Goal: Task Accomplishment & Management: Use online tool/utility

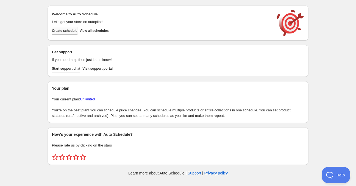
click at [57, 33] on button "Create schedule" at bounding box center [65, 31] width 26 height 8
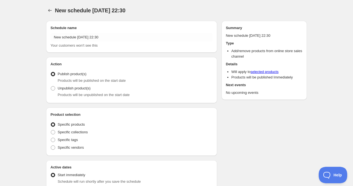
radio input "true"
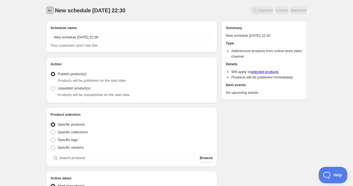
click at [52, 9] on icon "Schedules" at bounding box center [49, 10] width 5 height 5
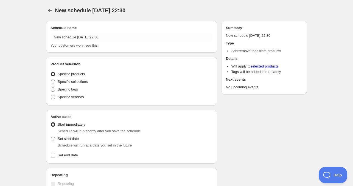
radio input "true"
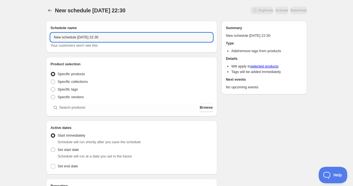
drag, startPoint x: 72, startPoint y: 36, endPoint x: -10, endPoint y: 36, distance: 82.1
click at [0, 36] on html "New schedule [DATE] 22:30. This page is ready New schedule [DATE] 22:30 Duplica…" at bounding box center [176, 93] width 353 height 186
click at [71, 38] on input "[DATE] 22:30" at bounding box center [132, 37] width 162 height 9
drag, startPoint x: 81, startPoint y: 39, endPoint x: 144, endPoint y: 39, distance: 62.6
click at [142, 39] on input "[DATE] 22:30" at bounding box center [132, 37] width 162 height 9
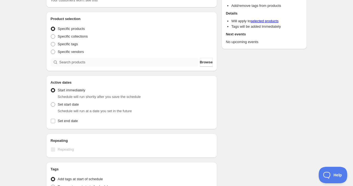
scroll to position [55, 0]
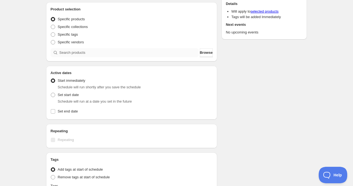
type input "[DATE] 4am"
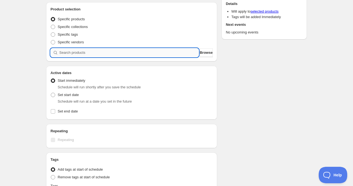
click at [68, 53] on input "search" at bounding box center [128, 52] width 139 height 9
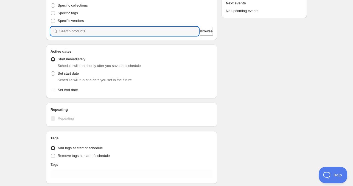
scroll to position [82, 0]
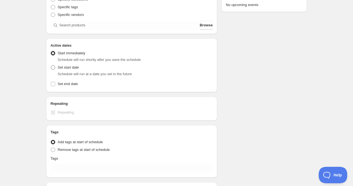
click at [64, 69] on span "Set start date" at bounding box center [68, 67] width 21 height 4
click at [51, 66] on input "Set start date" at bounding box center [51, 65] width 0 height 0
radio input "true"
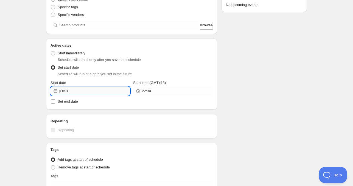
click at [87, 91] on input "[DATE]" at bounding box center [94, 91] width 71 height 9
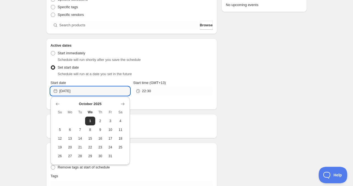
click at [100, 122] on span "2" at bounding box center [100, 121] width 6 height 4
type input "[DATE]"
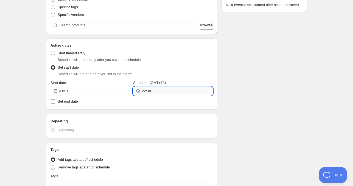
click at [157, 93] on input "22:30" at bounding box center [177, 91] width 71 height 9
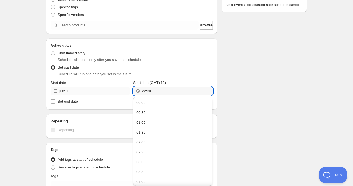
drag, startPoint x: 161, startPoint y: 91, endPoint x: 121, endPoint y: 92, distance: 40.1
click at [121, 92] on div "Start date [DATE] Start time (GMT+13) 22:30" at bounding box center [132, 87] width 162 height 15
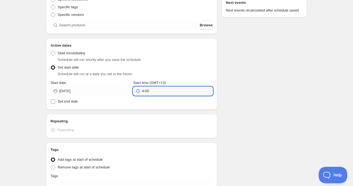
type input "4:00"
click at [72, 100] on span "Set end date" at bounding box center [68, 101] width 20 height 4
click at [55, 100] on input "Set end date" at bounding box center [53, 101] width 4 height 4
checkbox input "true"
type input "04:00"
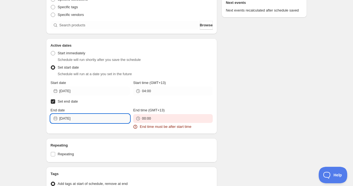
click at [80, 118] on input "[DATE]" at bounding box center [94, 118] width 71 height 9
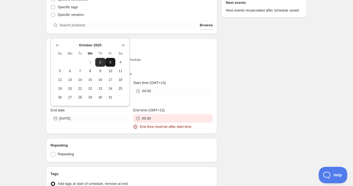
click at [110, 62] on span "3" at bounding box center [111, 62] width 6 height 4
type input "[DATE]"
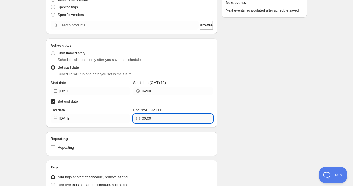
click at [153, 116] on input "00:00" at bounding box center [177, 118] width 71 height 9
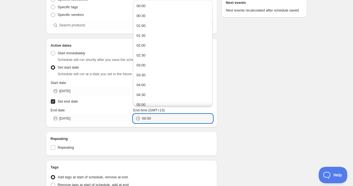
paste input "4"
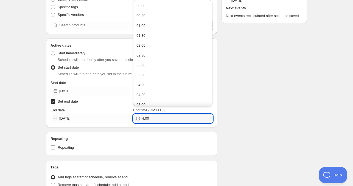
click at [152, 127] on div "Active dates Active Date Type Start immediately Schedule will run shortly after…" at bounding box center [131, 82] width 171 height 89
type input "04:00"
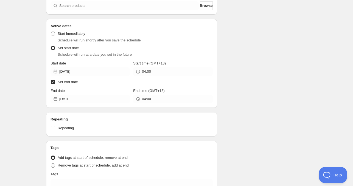
scroll to position [137, 0]
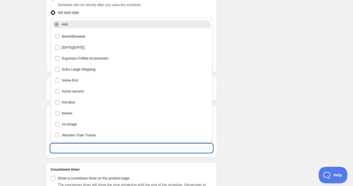
click at [91, 148] on input "text" at bounding box center [132, 148] width 162 height 9
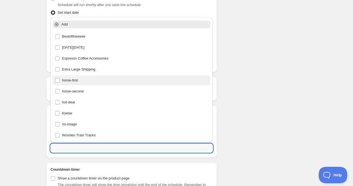
click at [75, 82] on div "home-first" at bounding box center [131, 81] width 153 height 8
type input "home-first"
checkbox input "true"
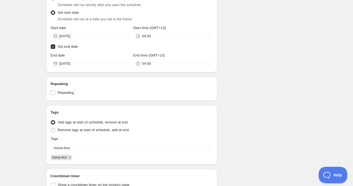
click at [259, 105] on div "Schedule name [DATE] 4am Your customers won't see this Product selection Entity…" at bounding box center [174, 52] width 265 height 347
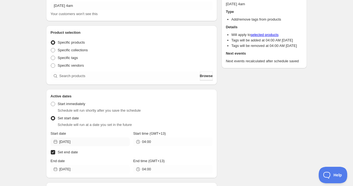
scroll to position [0, 0]
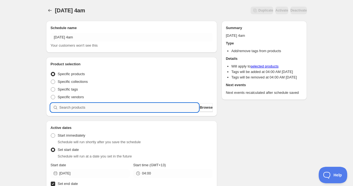
click at [84, 111] on input "search" at bounding box center [128, 107] width 139 height 9
paste input "PR7321"
type input "PR7321"
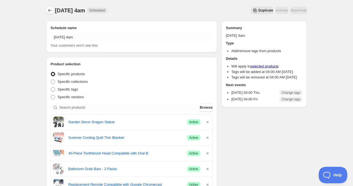
click at [51, 10] on icon "Schedules" at bounding box center [49, 10] width 5 height 5
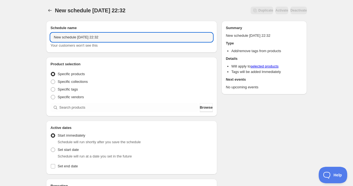
drag, startPoint x: 69, startPoint y: 38, endPoint x: 19, endPoint y: 37, distance: 50.5
click at [19, 37] on div "New schedule [DATE] 22:32. This page is ready New schedule [DATE] 22:32 Duplica…" at bounding box center [176, 166] width 353 height 333
click at [68, 36] on input "[DATE] 22:32" at bounding box center [132, 37] width 162 height 9
click at [72, 39] on input "[DATE] 22:32" at bounding box center [132, 37] width 162 height 9
drag, startPoint x: 80, startPoint y: 37, endPoint x: 195, endPoint y: 54, distance: 115.5
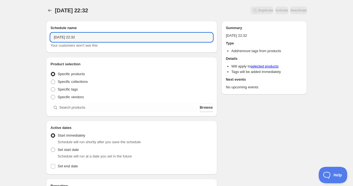
click at [192, 55] on div "Schedule name [DATE] 22:32 Your customers won't see this Product selection Enti…" at bounding box center [131, 165] width 171 height 288
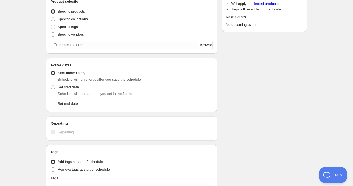
scroll to position [82, 0]
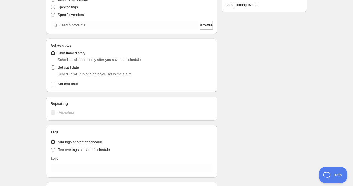
type input "[DATE] 11am"
click at [66, 70] on span "Set start date" at bounding box center [68, 67] width 21 height 5
click at [51, 66] on input "Set start date" at bounding box center [51, 65] width 0 height 0
radio input "true"
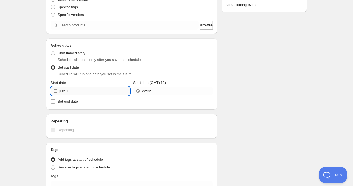
click at [77, 91] on input "[DATE]" at bounding box center [94, 91] width 71 height 9
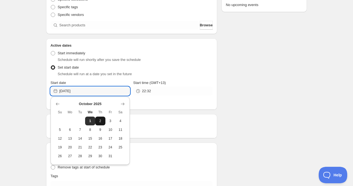
click at [102, 119] on span "2" at bounding box center [100, 121] width 6 height 4
type input "[DATE]"
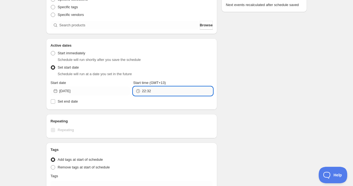
click at [165, 93] on input "22:32" at bounding box center [177, 91] width 71 height 9
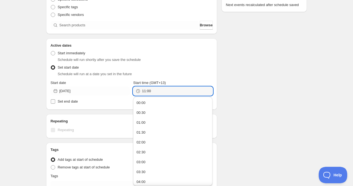
type input "11:00"
click at [74, 102] on span "Set end date" at bounding box center [68, 101] width 20 height 4
click at [55, 102] on input "Set end date" at bounding box center [53, 101] width 4 height 4
checkbox input "true"
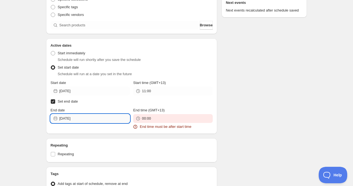
click at [84, 120] on input "[DATE]" at bounding box center [94, 118] width 71 height 9
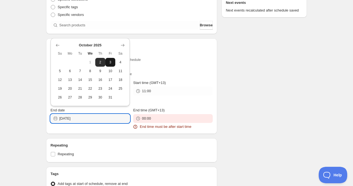
click at [111, 65] on button "3" at bounding box center [110, 62] width 10 height 9
type input "[DATE]"
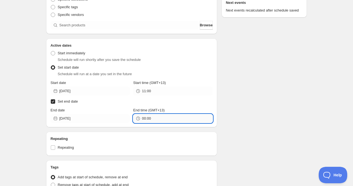
click at [159, 119] on input "00:00" at bounding box center [177, 118] width 71 height 9
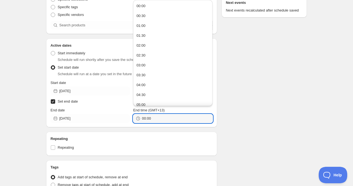
paste input "11"
type input "11:00"
click at [254, 113] on div "Schedule name [DATE] 11am Your customers won't see this Product selection Entit…" at bounding box center [174, 104] width 265 height 340
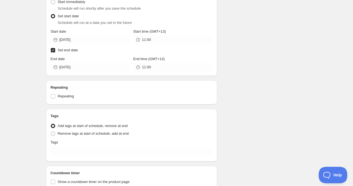
scroll to position [137, 0]
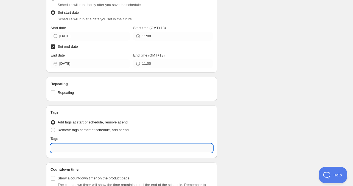
click at [100, 147] on input "text" at bounding box center [132, 148] width 162 height 9
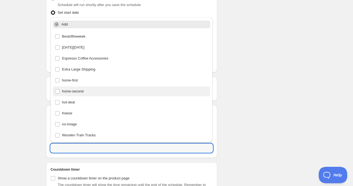
click at [74, 92] on div "home-second" at bounding box center [131, 92] width 153 height 8
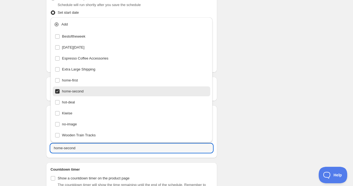
type input "home-second"
checkbox input "true"
click at [250, 109] on div "Schedule name [DATE] 11am Your customers won't see this Product selection Entit…" at bounding box center [174, 49] width 265 height 340
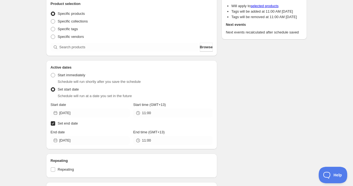
scroll to position [55, 0]
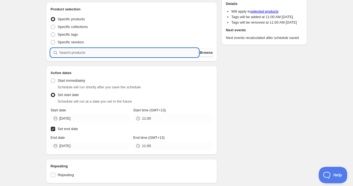
click at [80, 51] on input "search" at bounding box center [128, 52] width 139 height 9
paste input "search"
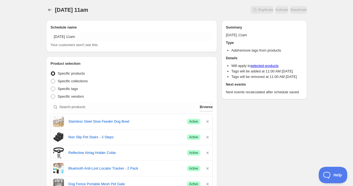
scroll to position [0, 0]
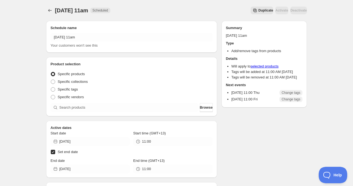
radio input "true"
checkbox input "true"
radio input "true"
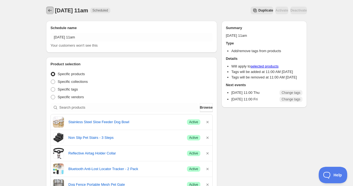
click at [48, 9] on icon "Schedules" at bounding box center [49, 10] width 5 height 5
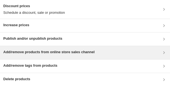
click at [17, 50] on h3 "Add/remove products from online store sales channel" at bounding box center [48, 51] width 91 height 5
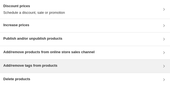
click at [25, 66] on h3 "Add/remove tags from products" at bounding box center [30, 65] width 54 height 5
click at [60, 65] on div "Add/remove tags from products" at bounding box center [85, 66] width 164 height 7
